Goal: Task Accomplishment & Management: Complete application form

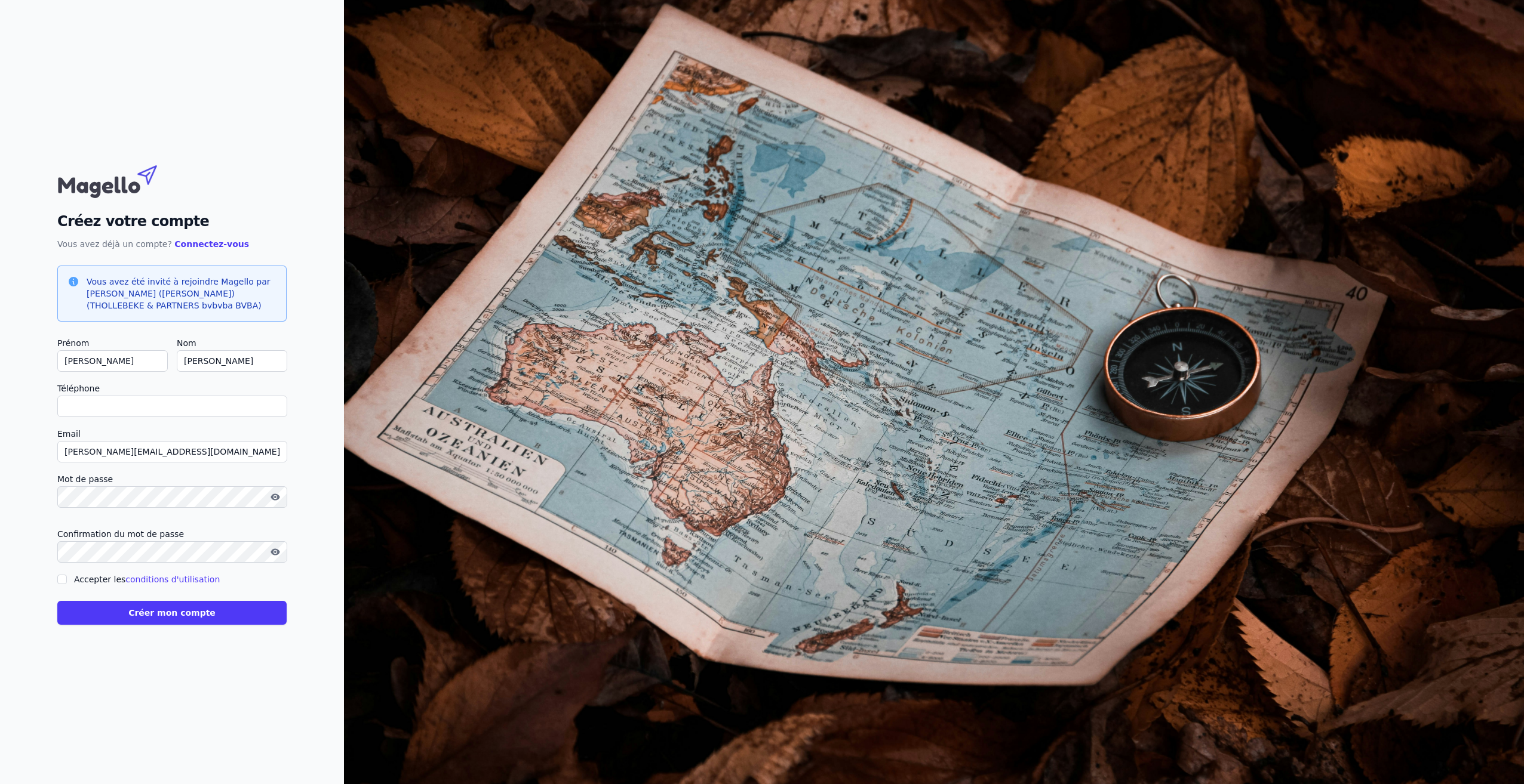
click at [88, 409] on input "Téléphone" at bounding box center [172, 406] width 230 height 21
type input "0"
checkbox input "false"
type input "0477302233"
click at [61, 581] on input "Accepter les conditions d'utilisation" at bounding box center [63, 580] width 10 height 10
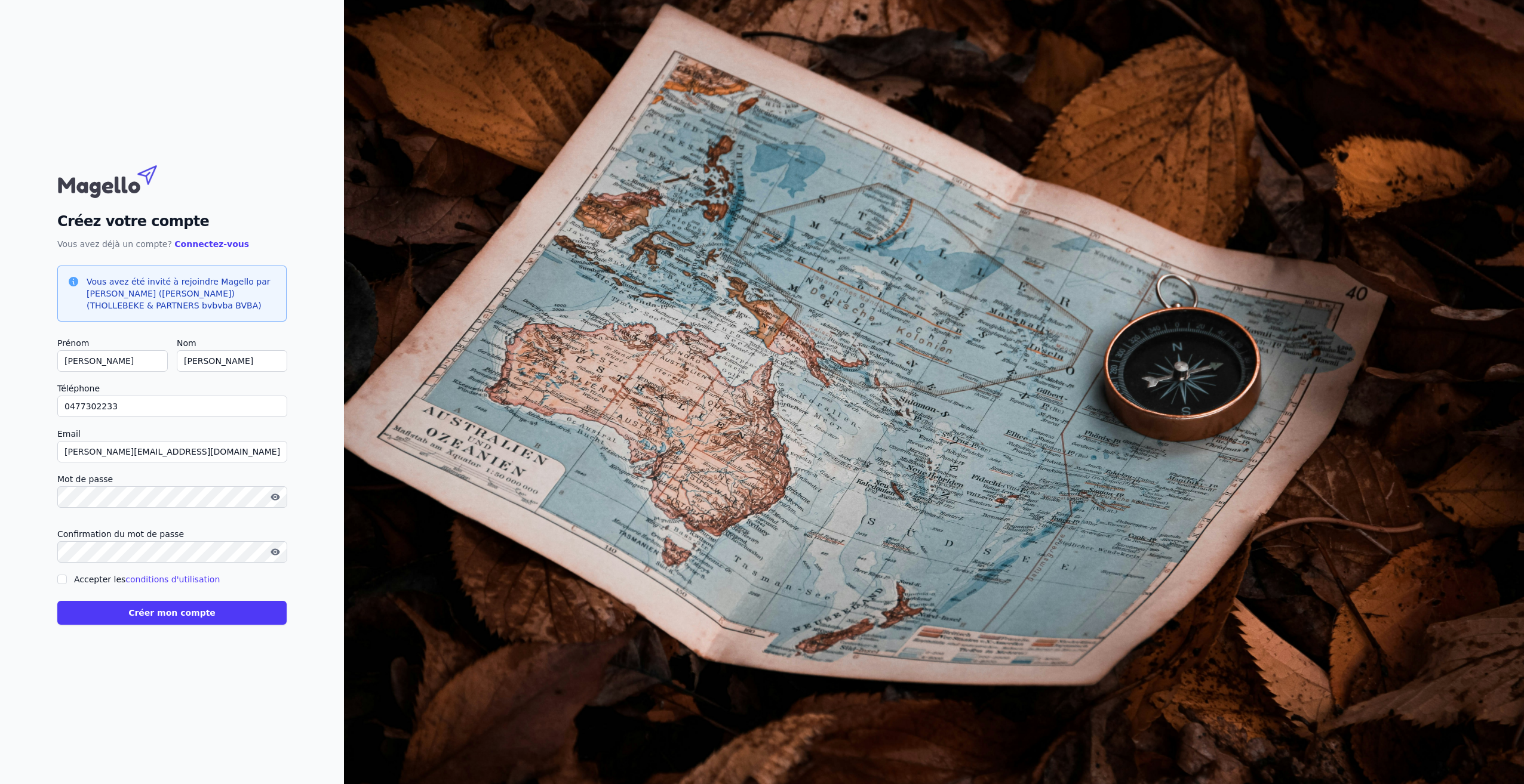
checkbox input "true"
click at [169, 614] on button "Créer mon compte" at bounding box center [172, 613] width 229 height 24
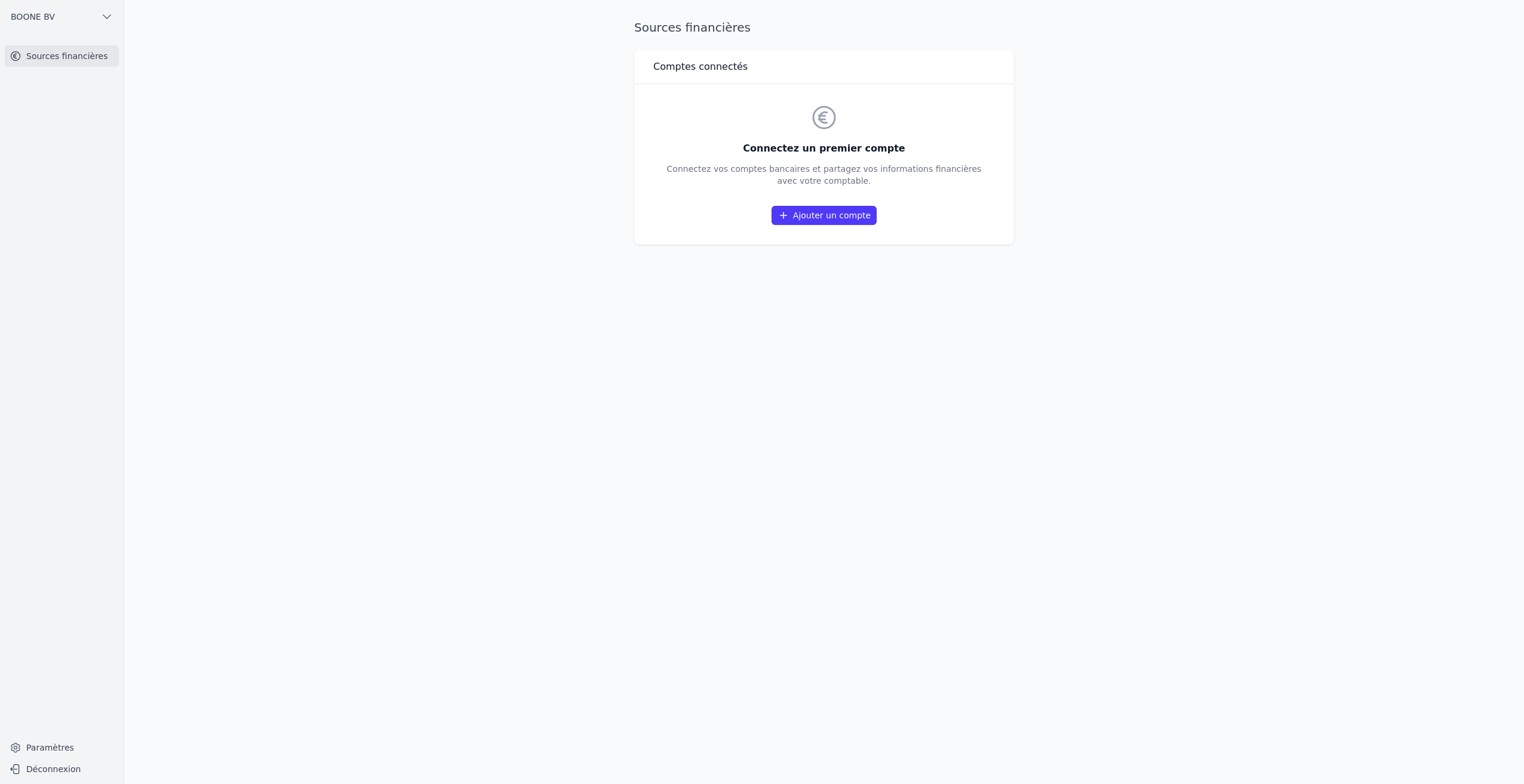
click at [826, 216] on link "Ajouter un compte" at bounding box center [824, 216] width 105 height 19
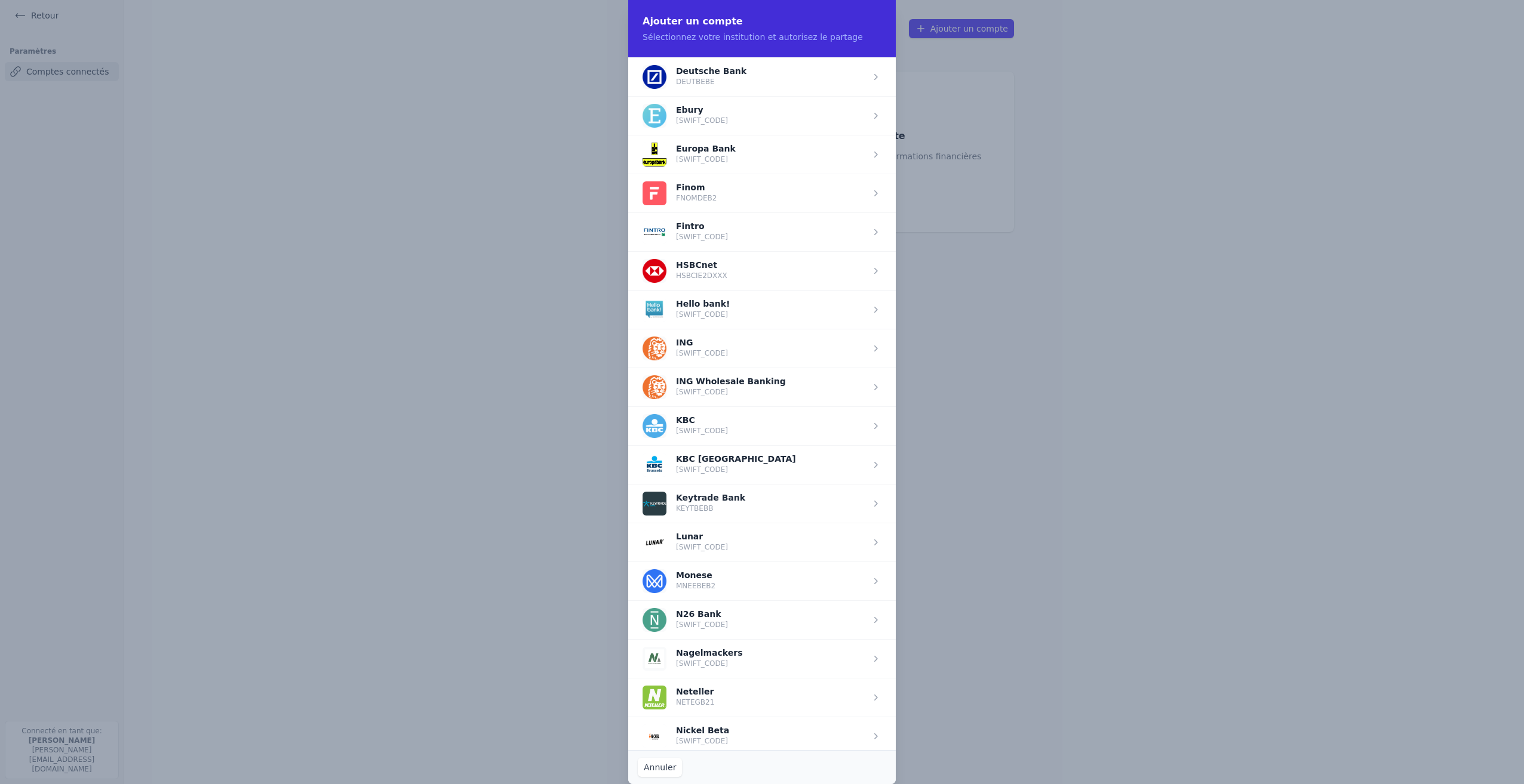
scroll to position [657, 0]
click at [679, 430] on span "button" at bounding box center [762, 429] width 268 height 39
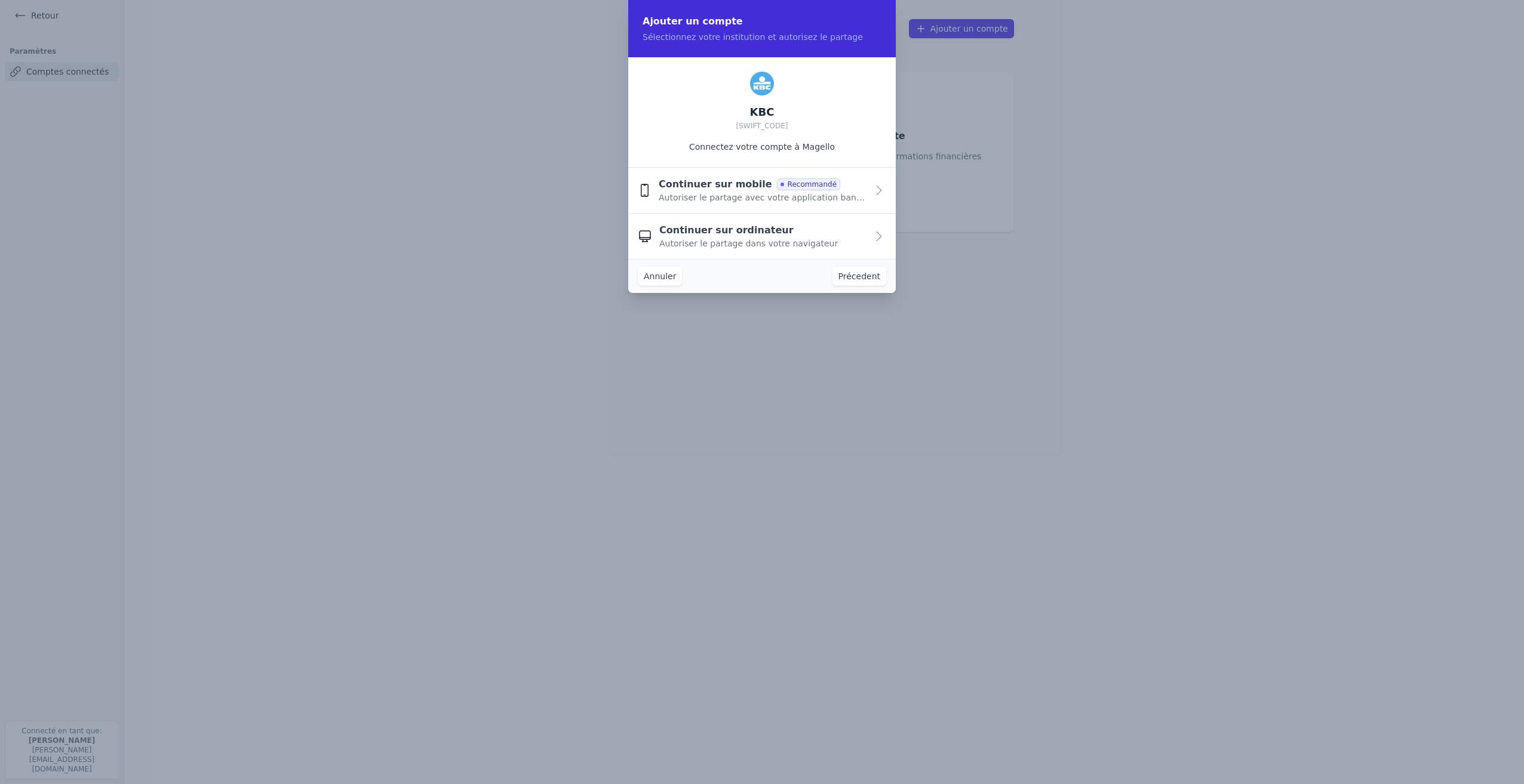
scroll to position [0, 0]
click at [880, 189] on icon "button" at bounding box center [879, 190] width 5 height 9
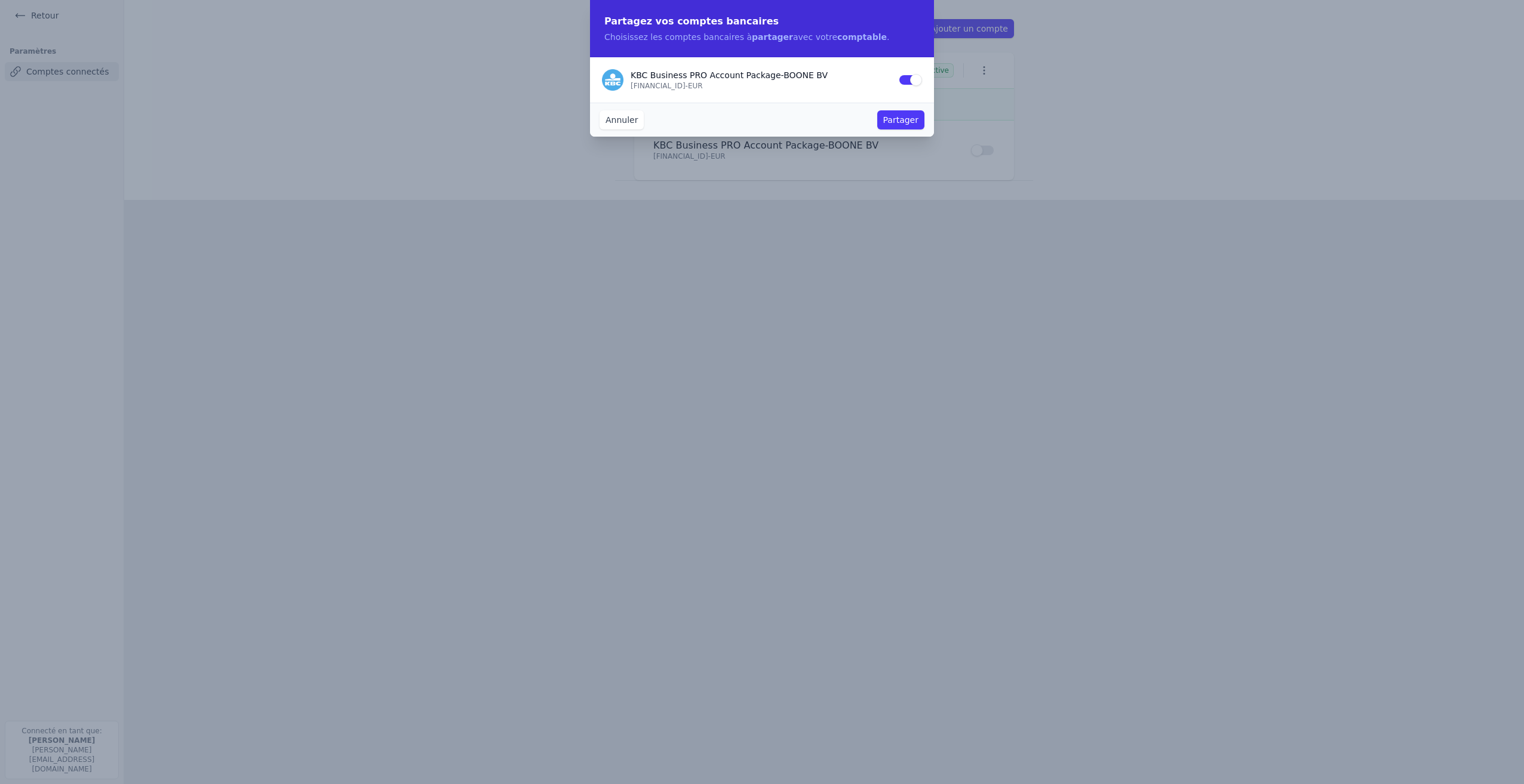
click at [900, 125] on button "Partager" at bounding box center [900, 120] width 47 height 19
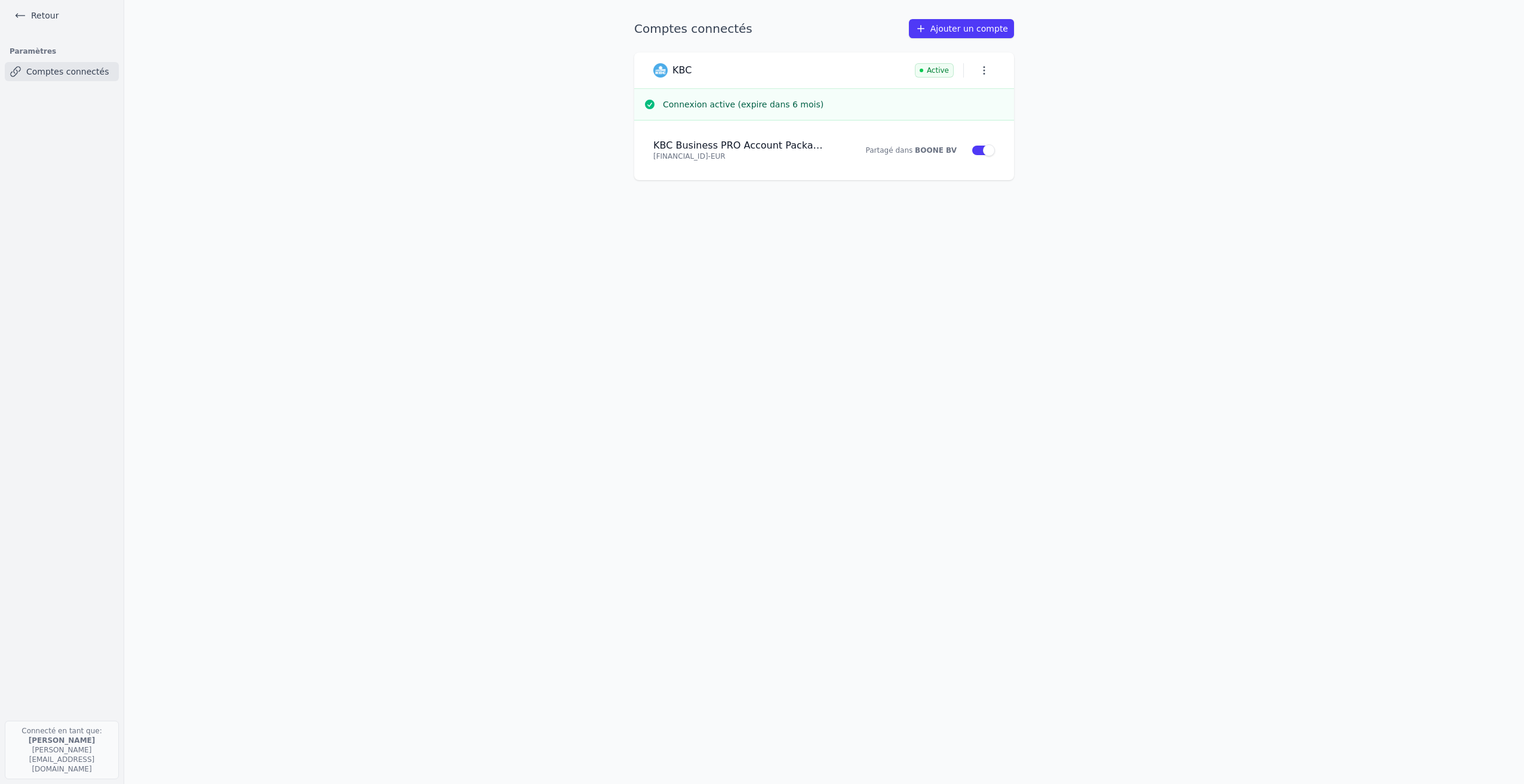
click at [986, 76] on icon "button" at bounding box center [984, 70] width 12 height 12
click at [1160, 93] on div at bounding box center [762, 392] width 1524 height 784
